Goal: Information Seeking & Learning: Learn about a topic

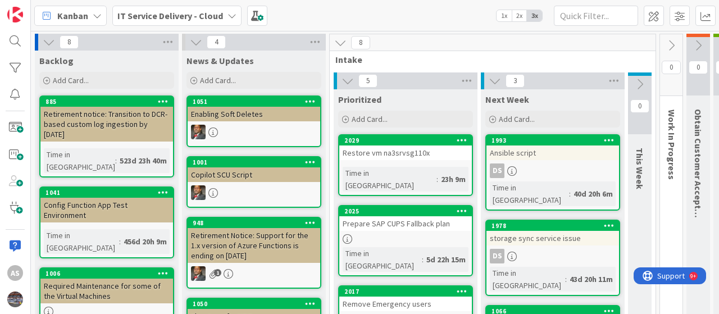
click at [276, 119] on div "Enabling Soft Deletes" at bounding box center [254, 114] width 133 height 15
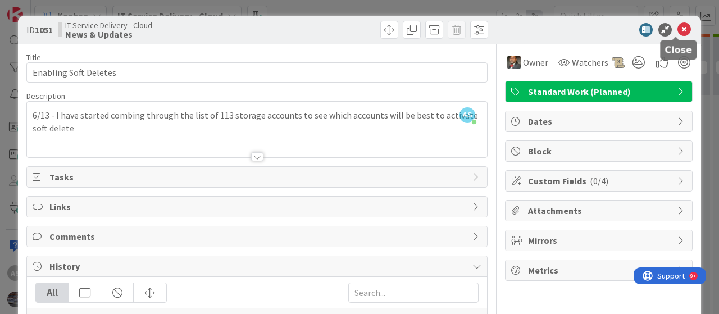
click at [678, 31] on icon at bounding box center [684, 29] width 13 height 13
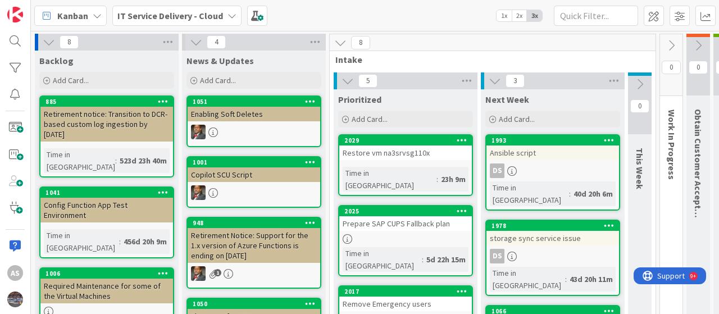
click at [398, 165] on link "2029 Restore vm na3srvsg110x Time in Column : 23h 9m" at bounding box center [405, 165] width 135 height 62
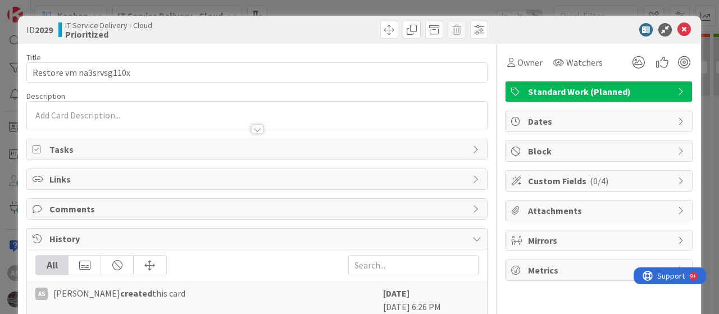
click at [72, 114] on div at bounding box center [257, 116] width 460 height 28
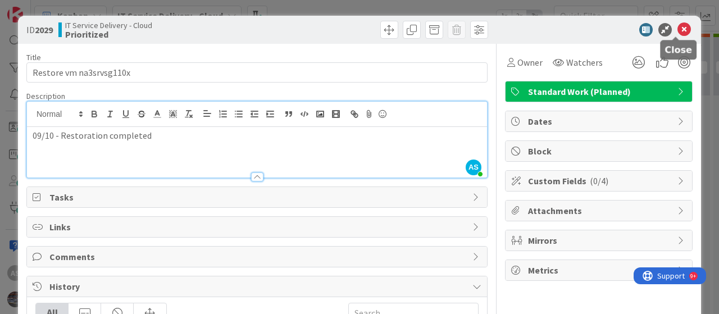
click at [678, 29] on icon at bounding box center [684, 29] width 13 height 13
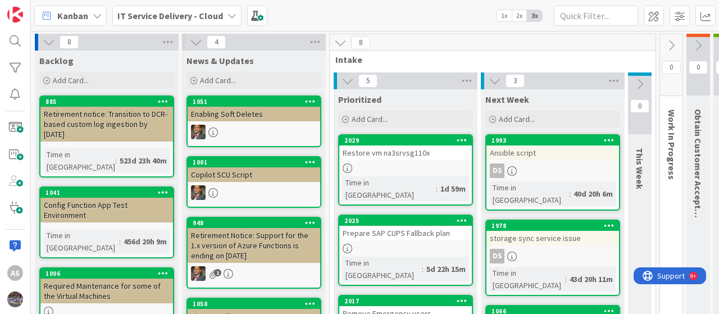
click at [392, 228] on div "Prepare SAP CUPS Fallback plan" at bounding box center [405, 233] width 133 height 15
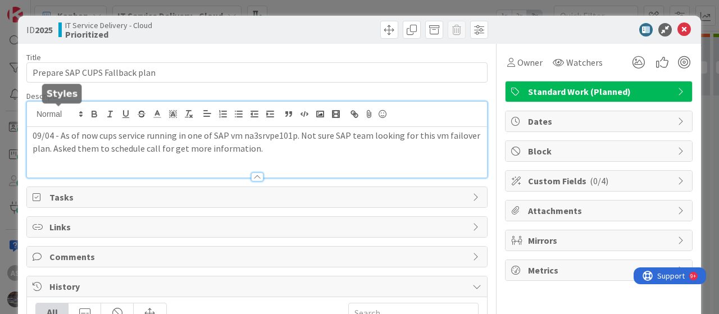
click at [32, 116] on div "09/04 - As of now cups service running in one of SAP vm na3srvpe101p. Not sure …" at bounding box center [257, 140] width 460 height 76
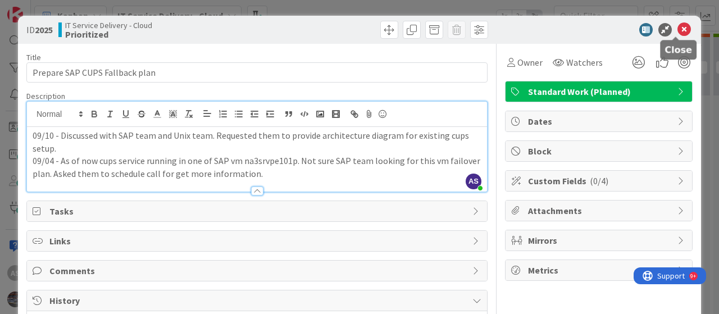
click at [678, 28] on icon at bounding box center [684, 29] width 13 height 13
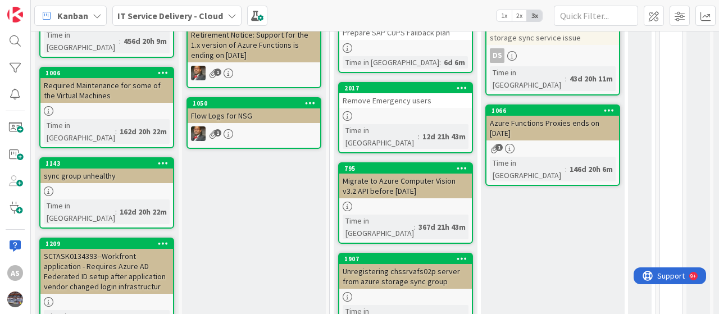
scroll to position [225, 0]
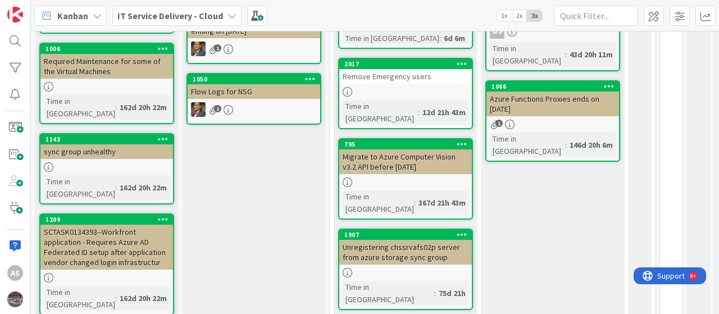
click at [397, 240] on div "Unregistering chssrvafs02p server from azure storage sync group" at bounding box center [405, 252] width 133 height 25
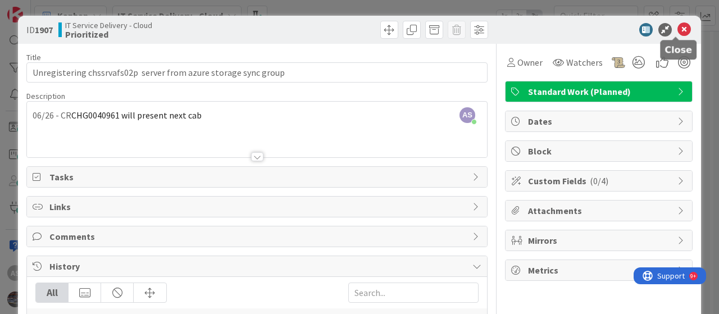
click at [678, 28] on icon at bounding box center [684, 29] width 13 height 13
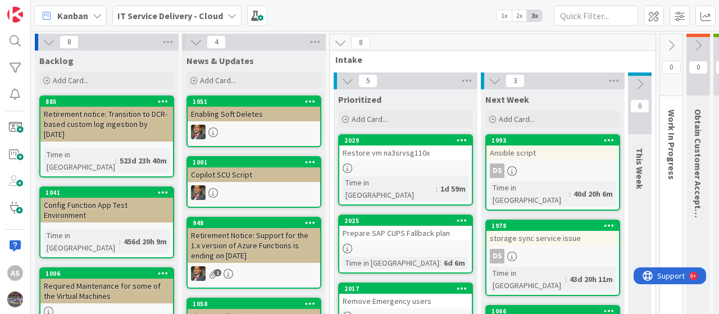
click at [528, 249] on div "DS" at bounding box center [553, 256] width 133 height 15
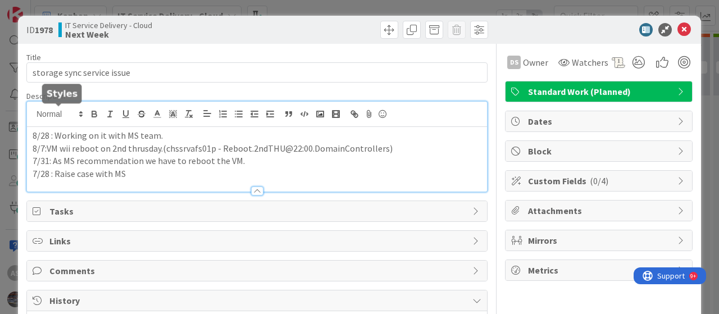
click at [32, 117] on div "8/28 : Working on it with MS team. 8/7:VM wii reboot on 2nd thrusday.(chssrvafs…" at bounding box center [257, 147] width 460 height 90
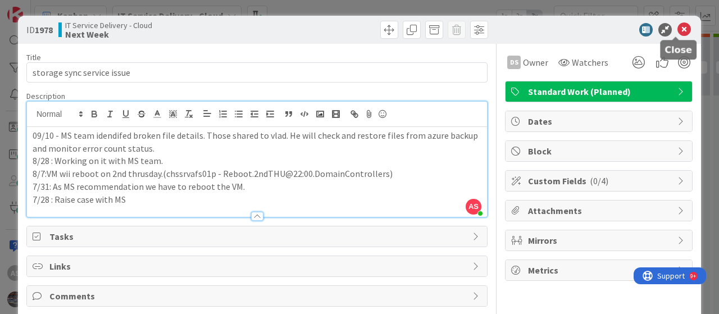
click at [678, 30] on icon at bounding box center [684, 29] width 13 height 13
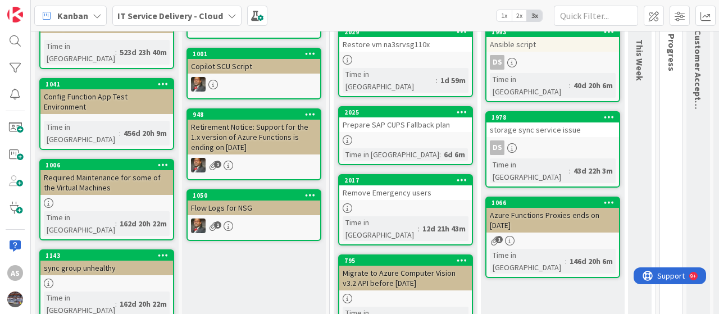
scroll to position [112, 0]
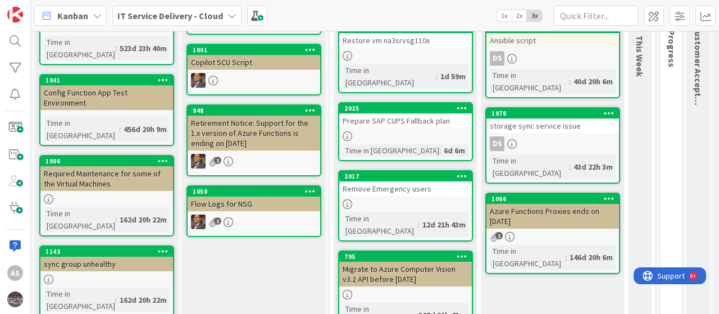
click at [397, 262] on div "Migrate to Azure Computer Vision v3.2 API before [DATE]" at bounding box center [405, 274] width 133 height 25
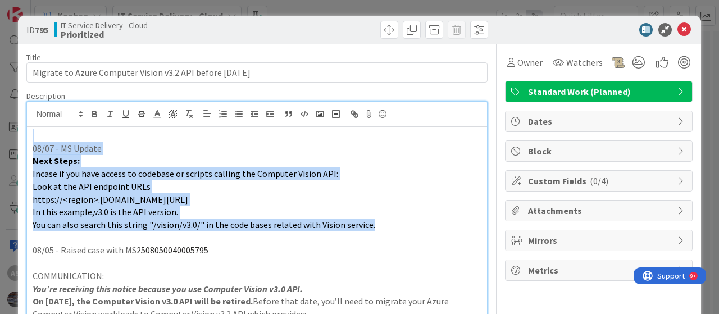
drag, startPoint x: 30, startPoint y: 119, endPoint x: 348, endPoint y: 219, distance: 333.3
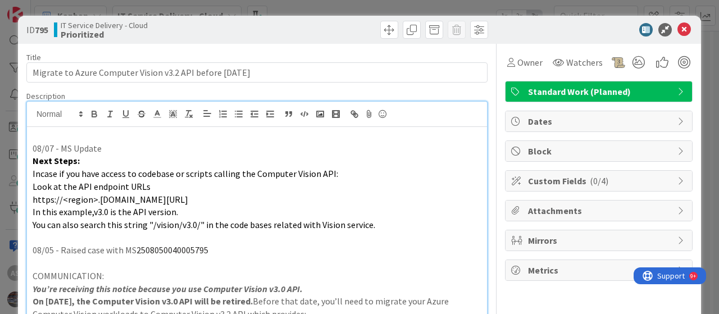
click at [252, 238] on p at bounding box center [257, 237] width 449 height 13
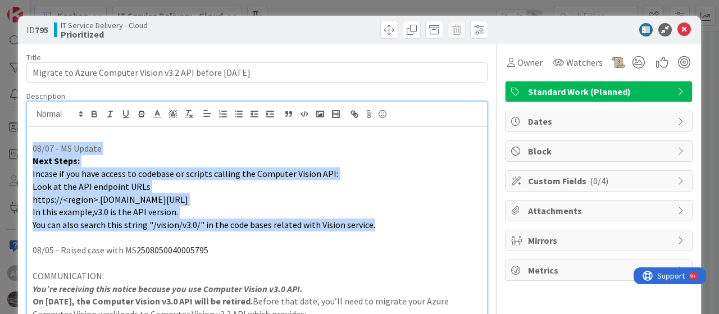
drag, startPoint x: 379, startPoint y: 225, endPoint x: 34, endPoint y: 143, distance: 354.6
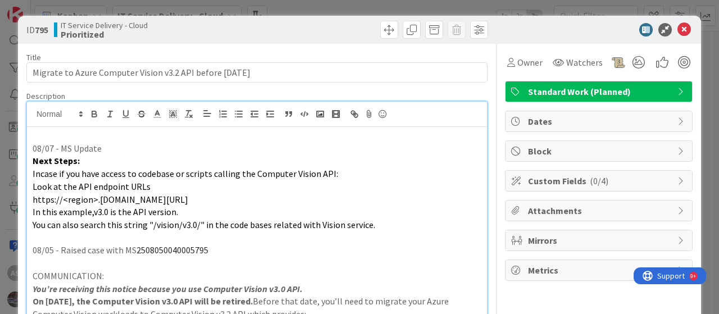
click at [44, 140] on p at bounding box center [257, 135] width 449 height 13
drag, startPoint x: 34, startPoint y: 139, endPoint x: 83, endPoint y: 154, distance: 51.3
drag, startPoint x: 112, startPoint y: 154, endPoint x: 119, endPoint y: 149, distance: 7.6
click at [113, 156] on p "Next Steps:" at bounding box center [257, 160] width 449 height 13
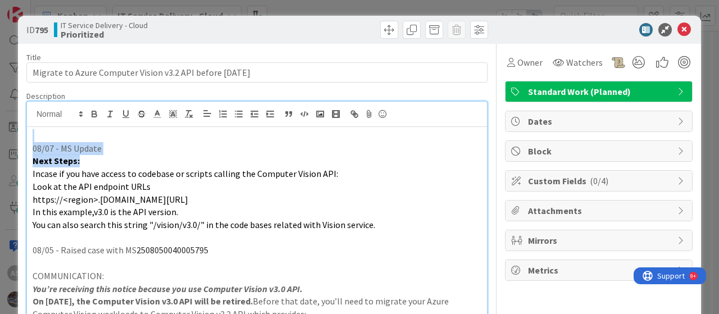
click at [116, 147] on p "08/07 - MS Update" at bounding box center [257, 148] width 449 height 13
click at [116, 149] on p "08/07 - MS Update" at bounding box center [257, 148] width 449 height 13
drag, startPoint x: 116, startPoint y: 149, endPoint x: 26, endPoint y: 148, distance: 90.5
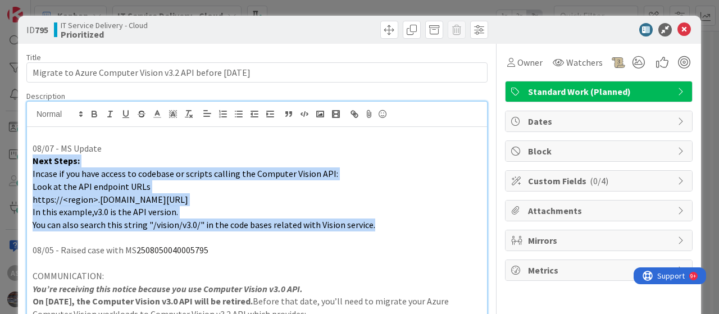
drag, startPoint x: 34, startPoint y: 160, endPoint x: 360, endPoint y: 222, distance: 331.8
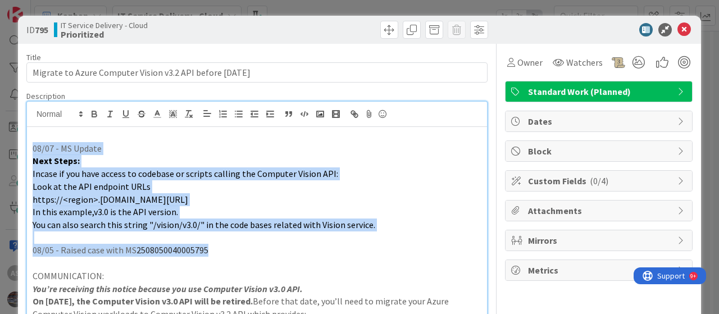
drag, startPoint x: 216, startPoint y: 251, endPoint x: 20, endPoint y: 148, distance: 222.1
drag, startPoint x: 116, startPoint y: 152, endPoint x: 67, endPoint y: 149, distance: 49.0
click at [43, 149] on p "08/07 - MS Update" at bounding box center [257, 148] width 449 height 13
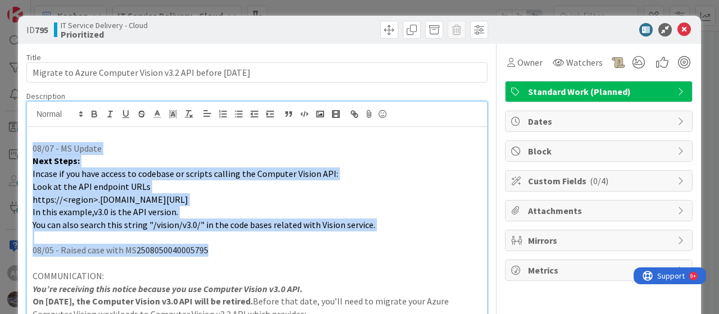
click at [34, 150] on p "08/07 - MS Update" at bounding box center [257, 148] width 449 height 13
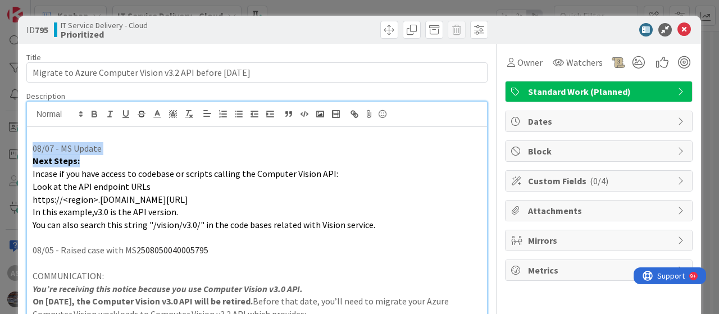
drag, startPoint x: 34, startPoint y: 147, endPoint x: 88, endPoint y: 157, distance: 55.0
click at [85, 162] on p "Next Steps:" at bounding box center [257, 160] width 449 height 13
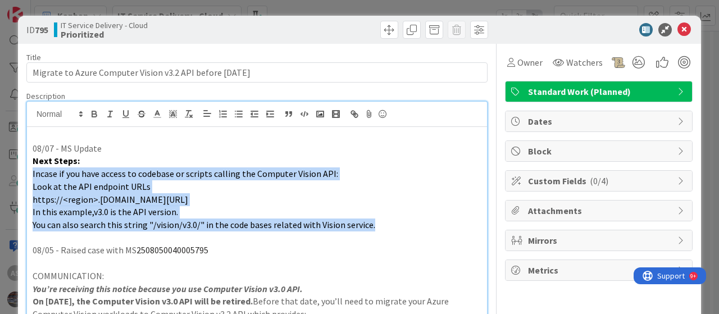
drag, startPoint x: 31, startPoint y: 172, endPoint x: 367, endPoint y: 217, distance: 338.9
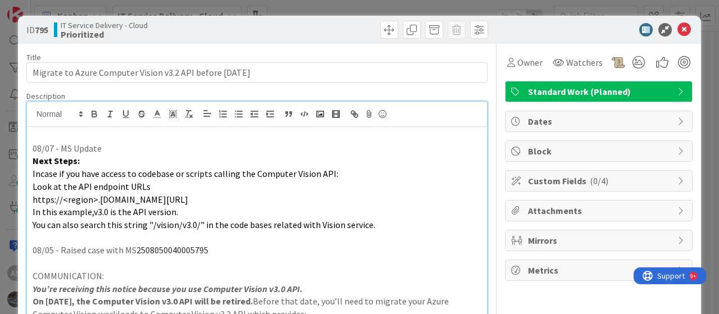
click at [328, 154] on p "Next Steps:" at bounding box center [257, 160] width 449 height 13
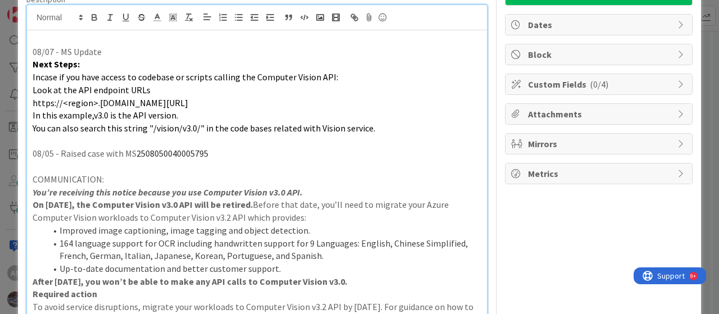
scroll to position [112, 0]
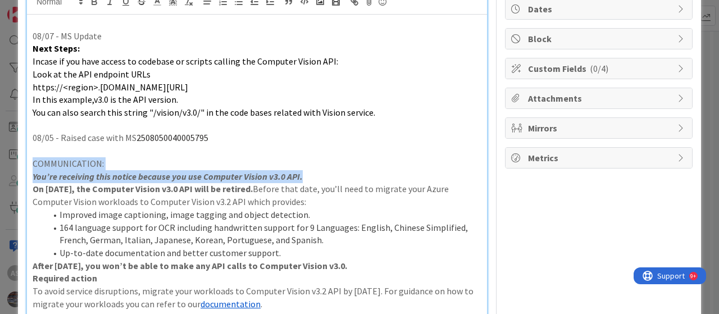
drag, startPoint x: 31, startPoint y: 161, endPoint x: 328, endPoint y: 173, distance: 296.9
click at [328, 173] on div "08/07 - MS Update Next Steps: Incase if you have access to codebase or scripts …" at bounding box center [257, 226] width 460 height 422
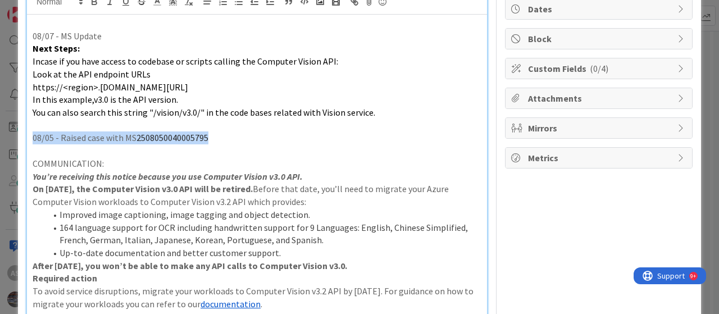
drag, startPoint x: 216, startPoint y: 139, endPoint x: 34, endPoint y: 141, distance: 182.0
click at [34, 141] on p "08/05 - Raised case with MS 2508050040005795" at bounding box center [257, 137] width 449 height 13
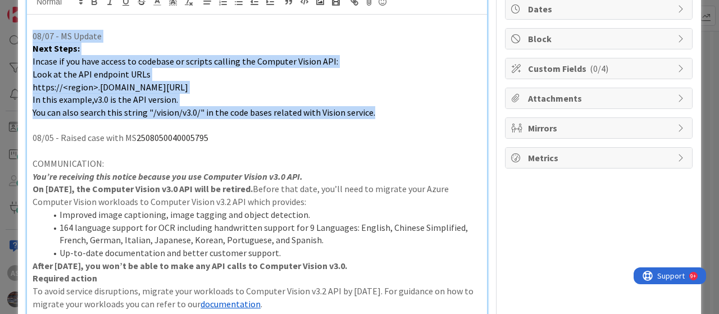
drag, startPoint x: 33, startPoint y: 35, endPoint x: 380, endPoint y: 107, distance: 354.6
click at [380, 107] on div "08/07 - MS Update Next Steps: Incase if you have access to codebase or scripts …" at bounding box center [257, 226] width 460 height 422
click at [85, 51] on p "Next Steps:" at bounding box center [257, 48] width 449 height 13
drag, startPoint x: 33, startPoint y: 35, endPoint x: 373, endPoint y: 111, distance: 348.8
click at [373, 111] on div "08/07 - MS Update Next Steps: Incase if you have access to codebase or scripts …" at bounding box center [257, 226] width 460 height 422
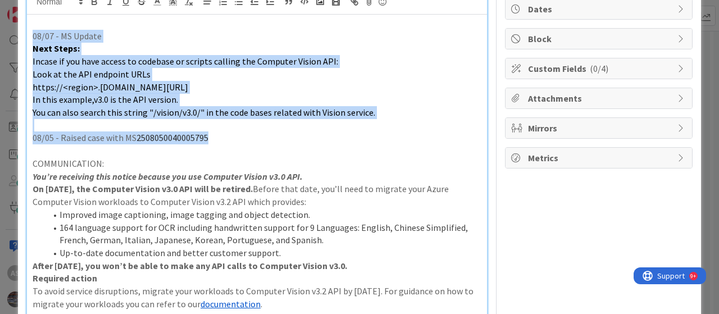
drag, startPoint x: 217, startPoint y: 137, endPoint x: 29, endPoint y: 38, distance: 211.8
click at [29, 38] on div "08/07 - MS Update Next Steps: Incase if you have access to codebase or scripts …" at bounding box center [257, 226] width 460 height 422
click at [118, 42] on p "Next Steps:" at bounding box center [257, 48] width 449 height 13
drag, startPoint x: 31, startPoint y: 34, endPoint x: 263, endPoint y: 121, distance: 247.3
click at [355, 131] on div "08/07 - MS Update Next Steps: Incase if you have access to codebase or scripts …" at bounding box center [257, 226] width 460 height 422
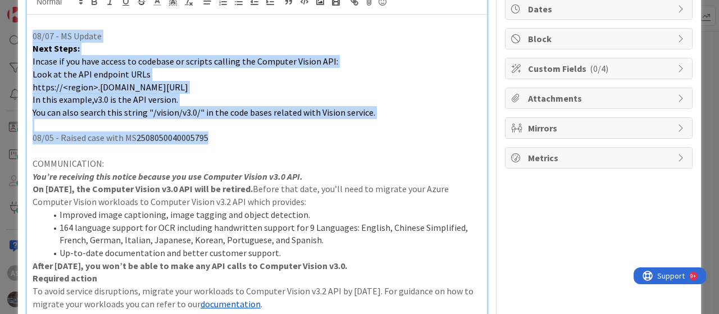
click at [222, 138] on p "08/05 - Raised case with MS 2508050040005795" at bounding box center [257, 137] width 449 height 13
click at [224, 138] on p "08/05 - Raised case with MS 2508050040005795" at bounding box center [257, 137] width 449 height 13
click at [230, 139] on p "08/05 - Raised case with MS 2508050040005795" at bounding box center [257, 137] width 449 height 13
drag, startPoint x: 244, startPoint y: 135, endPoint x: 26, endPoint y: 37, distance: 239.1
click at [27, 37] on div "08/07 - MS Update Next Steps: Incase if you have access to codebase or scripts …" at bounding box center [257, 226] width 460 height 422
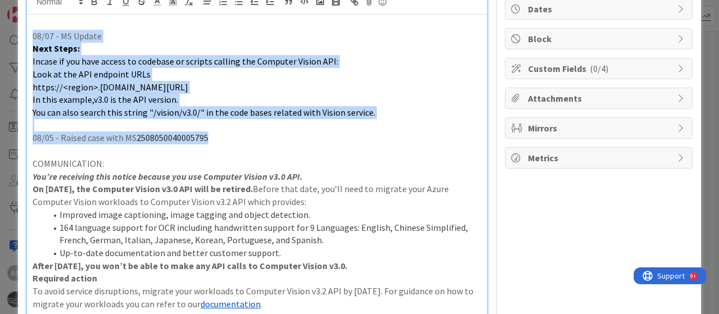
click at [172, 51] on p "Next Steps:" at bounding box center [257, 48] width 449 height 13
click at [48, 39] on p "08/07 - MS Update" at bounding box center [257, 36] width 449 height 13
drag, startPoint x: 33, startPoint y: 34, endPoint x: 220, endPoint y: 132, distance: 211.3
click at [215, 136] on div "08/07 - MS Update Next Steps: Incase if you have access to codebase or scripts …" at bounding box center [257, 226] width 460 height 422
click at [226, 132] on p "08/05 - Raised case with MS 2508050040005795" at bounding box center [257, 137] width 449 height 13
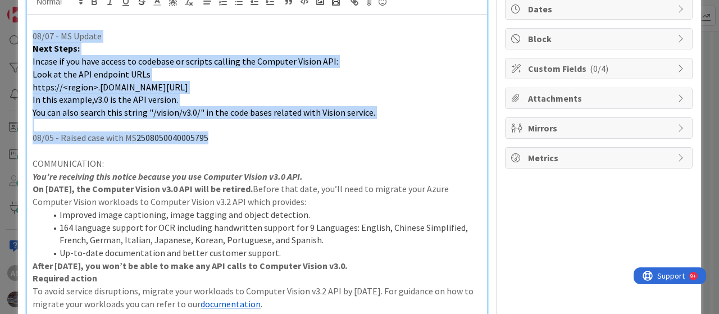
drag, startPoint x: 219, startPoint y: 135, endPoint x: 31, endPoint y: 40, distance: 210.5
click at [31, 40] on div "08/07 - MS Update Next Steps: Incase if you have access to codebase or scripts …" at bounding box center [257, 226] width 460 height 422
click at [78, 41] on p "08/07 - MS Update" at bounding box center [257, 36] width 449 height 13
drag, startPoint x: 31, startPoint y: 33, endPoint x: 216, endPoint y: 139, distance: 212.4
click at [216, 139] on div "08/07 - MS Update Next Steps: Incase if you have access to codebase or scripts …" at bounding box center [257, 226] width 460 height 422
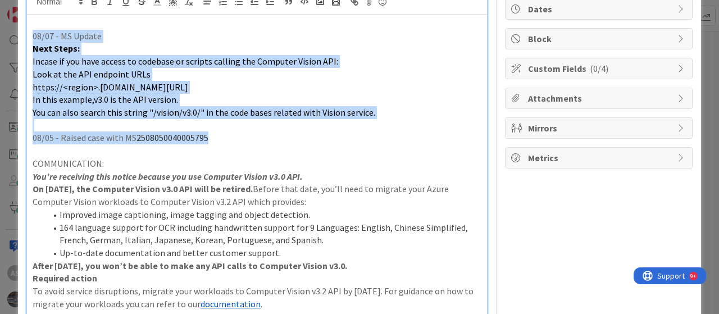
click at [219, 133] on p "08/05 - Raised case with MS 2508050040005795" at bounding box center [257, 137] width 449 height 13
drag, startPoint x: 214, startPoint y: 138, endPoint x: 31, endPoint y: 39, distance: 208.1
click at [31, 39] on div "08/07 - MS Update Next Steps: Incase if you have access to codebase or scripts …" at bounding box center [257, 226] width 460 height 422
click at [211, 140] on p "08/05 - Raised case with MS 2508050040005795" at bounding box center [257, 137] width 449 height 13
drag, startPoint x: 222, startPoint y: 138, endPoint x: 24, endPoint y: 37, distance: 223.4
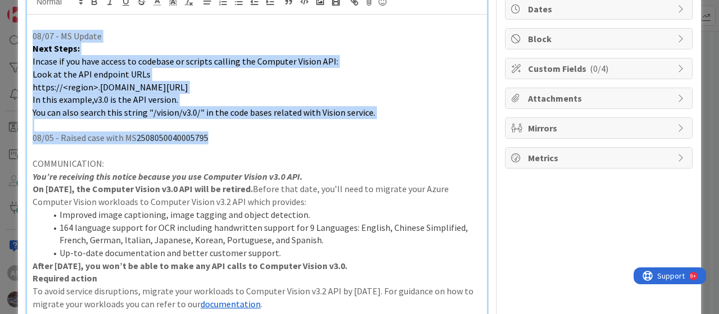
click at [102, 42] on p "Next Steps:" at bounding box center [257, 48] width 449 height 13
drag, startPoint x: 31, startPoint y: 34, endPoint x: 221, endPoint y: 137, distance: 215.7
click at [221, 137] on div "08/07 - MS Update Next Steps: Incase if you have access to codebase or scripts …" at bounding box center [257, 226] width 460 height 422
click at [229, 135] on p "08/05 - Raised case with MS 2508050040005795" at bounding box center [257, 137] width 449 height 13
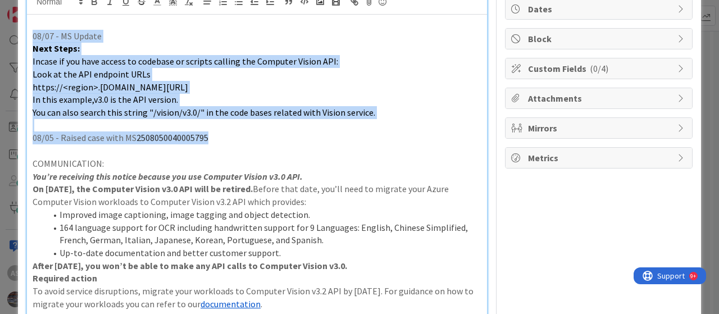
drag, startPoint x: 219, startPoint y: 135, endPoint x: 25, endPoint y: 37, distance: 218.1
click at [99, 59] on span "Incase if you have access to codebase or scripts calling the Computer Vision AP…" at bounding box center [186, 61] width 306 height 11
click at [36, 35] on p "08/07 - MS Update" at bounding box center [257, 36] width 449 height 13
drag, startPoint x: 33, startPoint y: 33, endPoint x: 211, endPoint y: 137, distance: 206.2
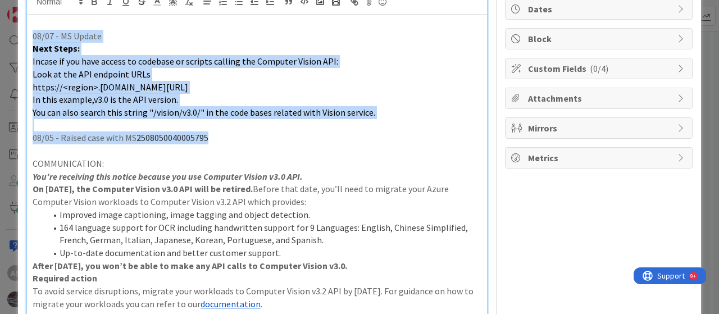
click at [211, 137] on div "08/07 - MS Update Next Steps: Incase if you have access to codebase or scripts …" at bounding box center [257, 226] width 460 height 422
click at [243, 125] on p at bounding box center [257, 125] width 449 height 13
drag, startPoint x: 224, startPoint y: 138, endPoint x: 2, endPoint y: 34, distance: 245.0
click at [2, 34] on div "ID 795 IT Service Delivery - Cloud Prioritized Title 66 / 128 Migrate to Azure …" at bounding box center [359, 157] width 719 height 314
click at [165, 47] on p "Next Steps:" at bounding box center [257, 48] width 449 height 13
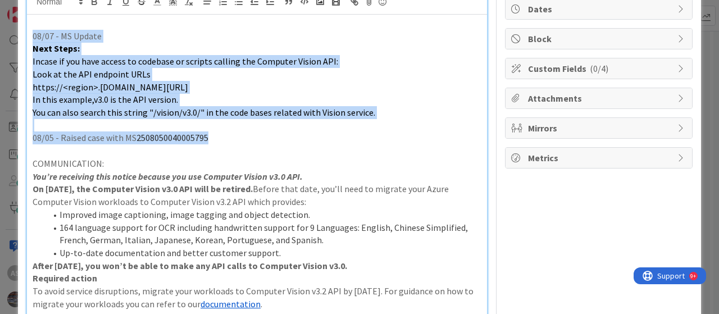
click at [219, 142] on p "08/05 - Raised case with MS 2508050040005795" at bounding box center [257, 137] width 449 height 13
drag, startPoint x: 226, startPoint y: 137, endPoint x: 44, endPoint y: 39, distance: 206.4
click at [16, 36] on div "ID 795 IT Service Delivery - Cloud Prioritized Title 66 / 128 Migrate to Azure …" at bounding box center [359, 157] width 719 height 314
click at [125, 44] on p "Next Steps:" at bounding box center [257, 48] width 449 height 13
drag, startPoint x: 33, startPoint y: 32, endPoint x: 238, endPoint y: 138, distance: 231.4
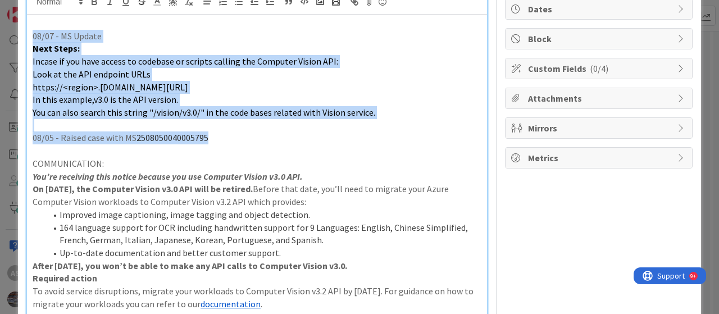
click at [238, 138] on div "08/07 - MS Update Next Steps: Incase if you have access to codebase or scripts …" at bounding box center [257, 226] width 460 height 422
click at [242, 135] on p "08/05 - Raised case with MS 2508050040005795" at bounding box center [257, 137] width 449 height 13
